Goal: Information Seeking & Learning: Learn about a topic

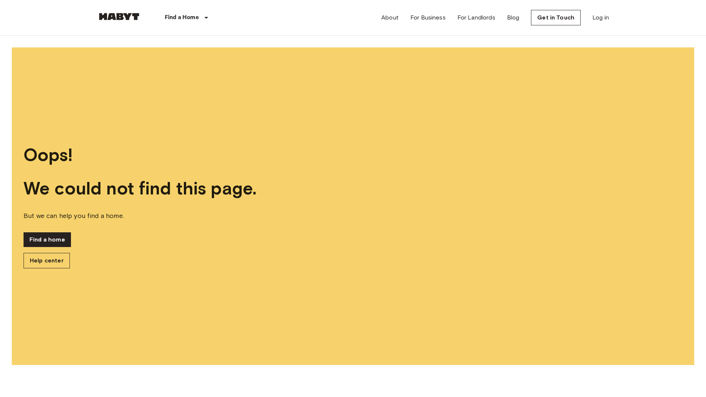
scroll to position [312, 0]
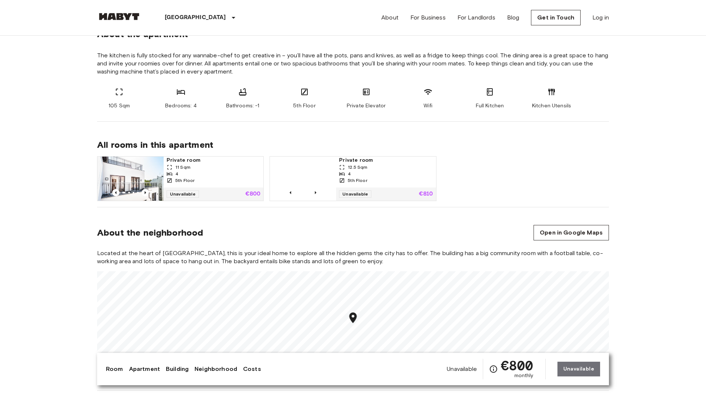
scroll to position [728, 0]
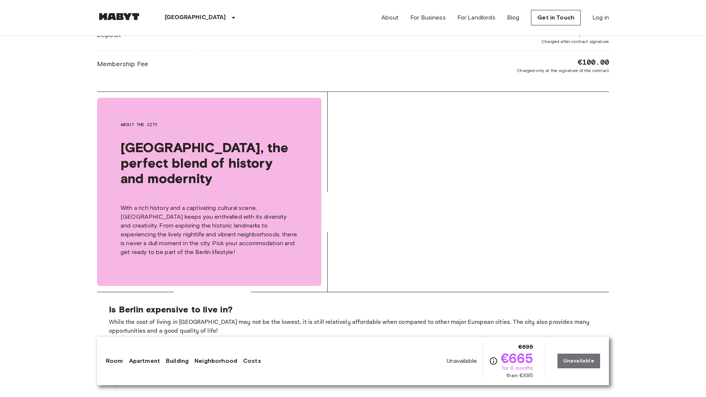
scroll to position [1420, 0]
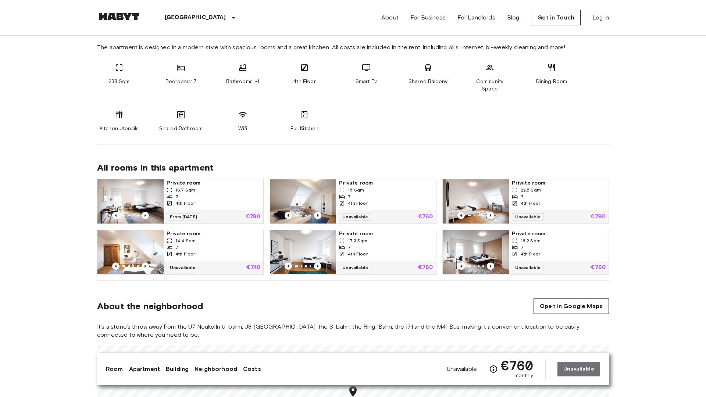
scroll to position [728, 0]
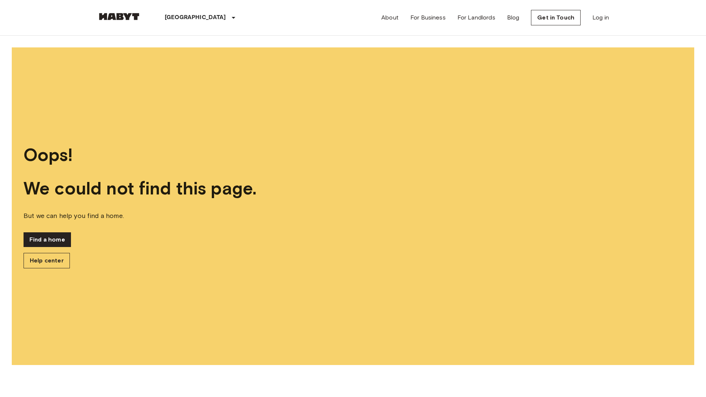
scroll to position [312, 0]
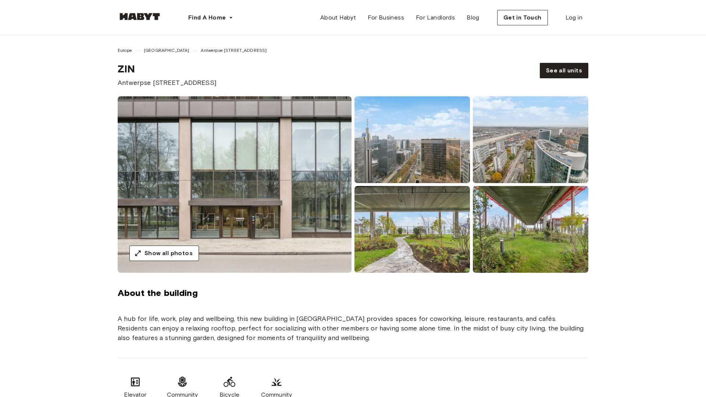
scroll to position [764, 0]
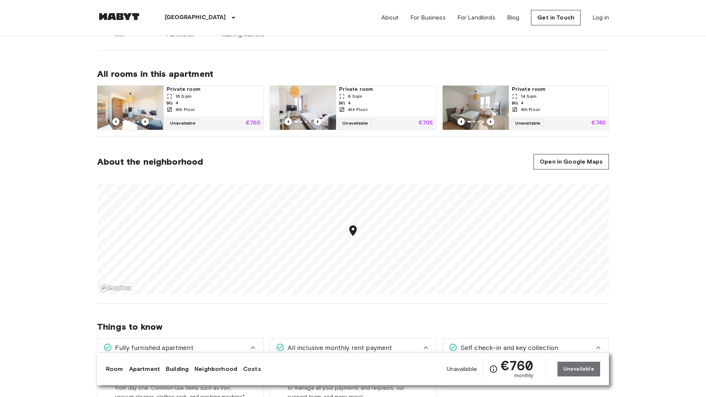
scroll to position [764, 0]
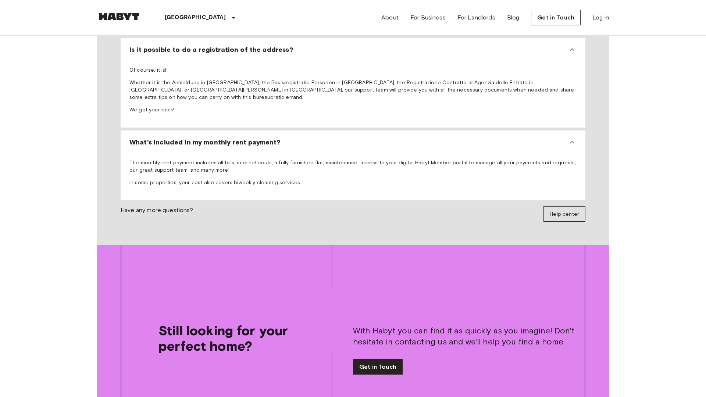
scroll to position [1420, 0]
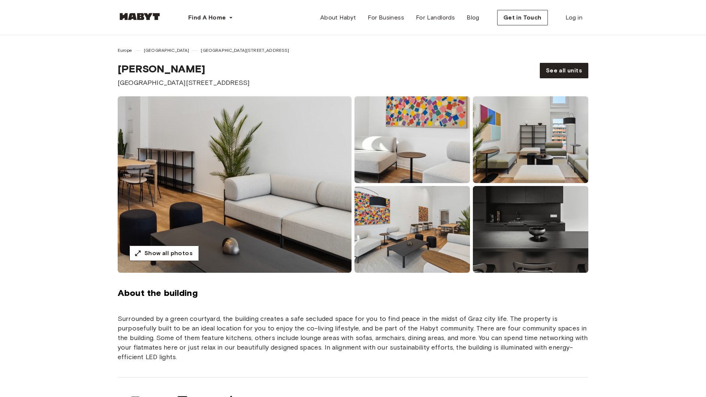
scroll to position [382, 0]
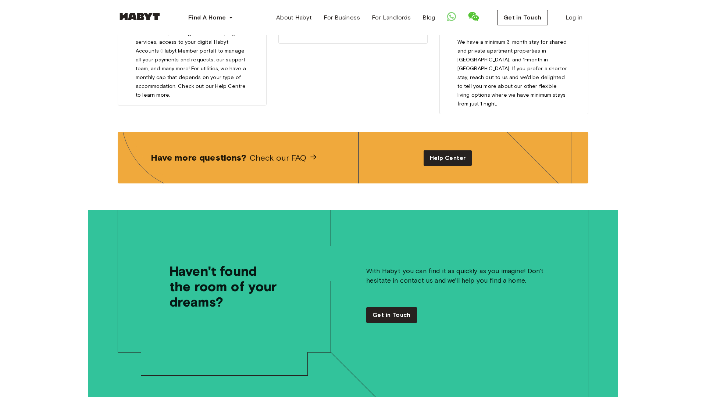
scroll to position [1493, 0]
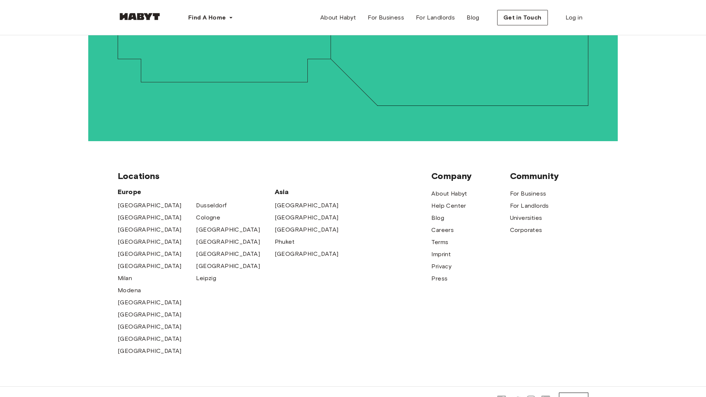
scroll to position [1587, 0]
